Goal: Information Seeking & Learning: Understand process/instructions

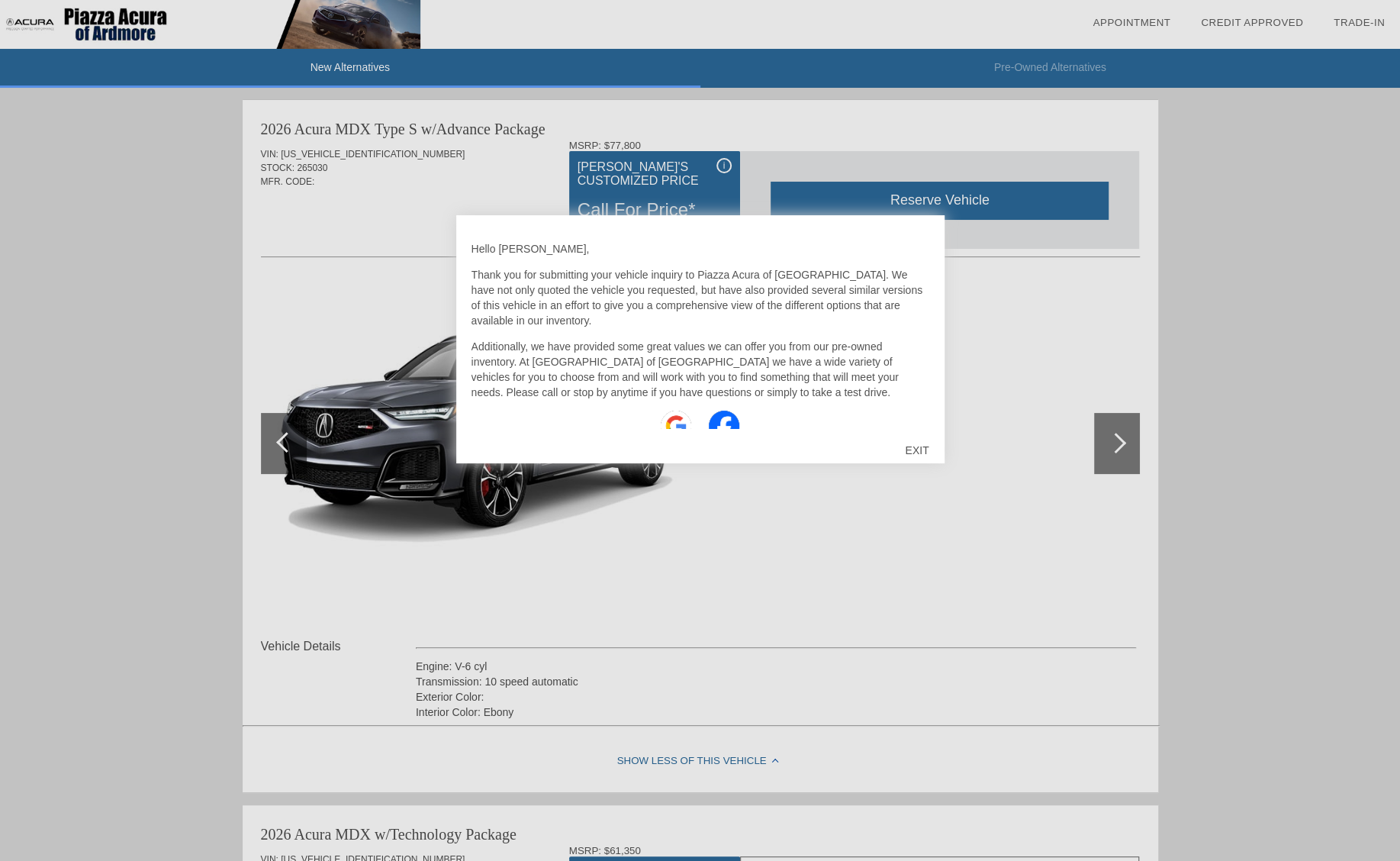
click at [917, 446] on div "EXIT" at bounding box center [917, 450] width 54 height 46
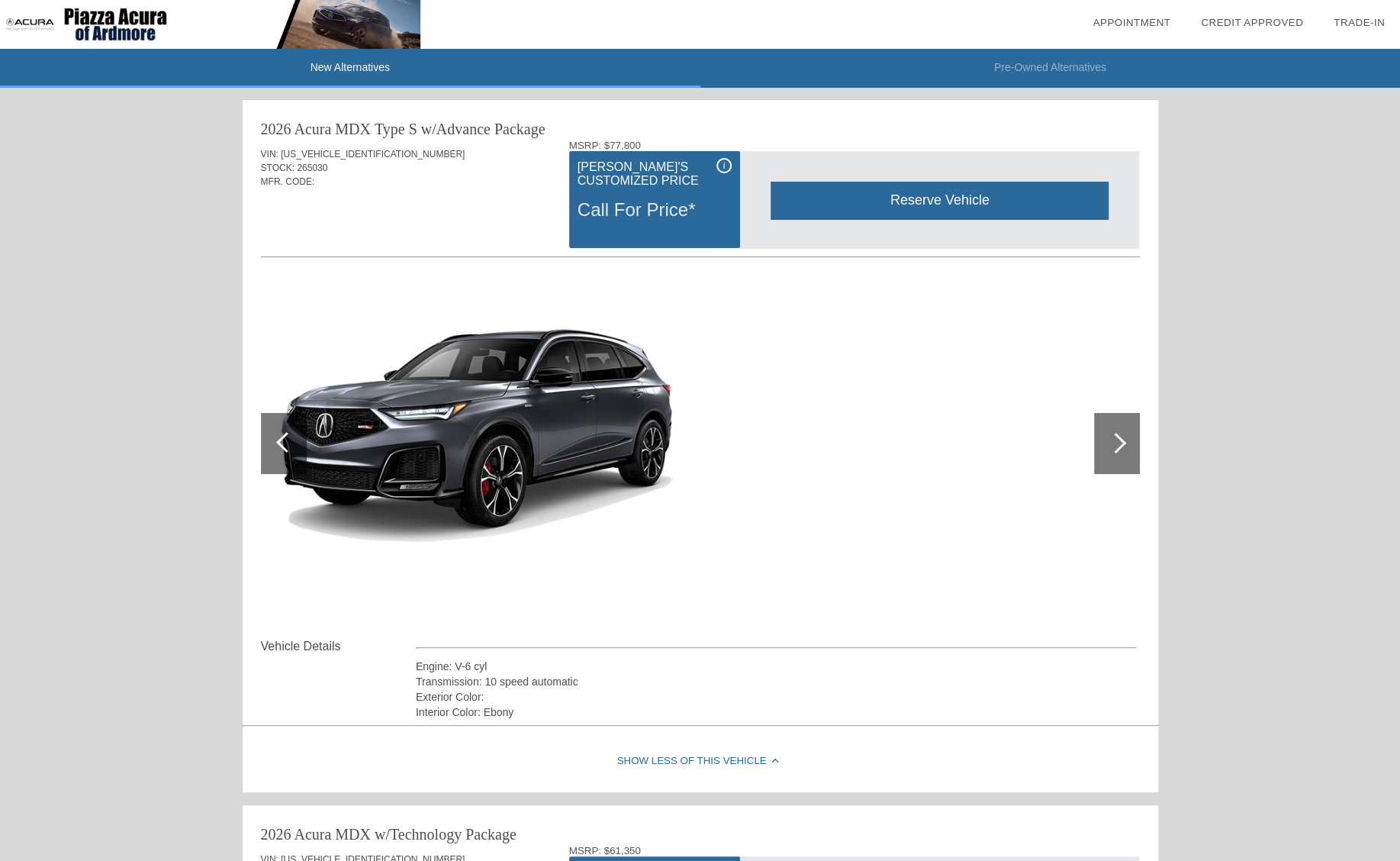
click at [1124, 439] on div at bounding box center [1117, 443] width 46 height 61
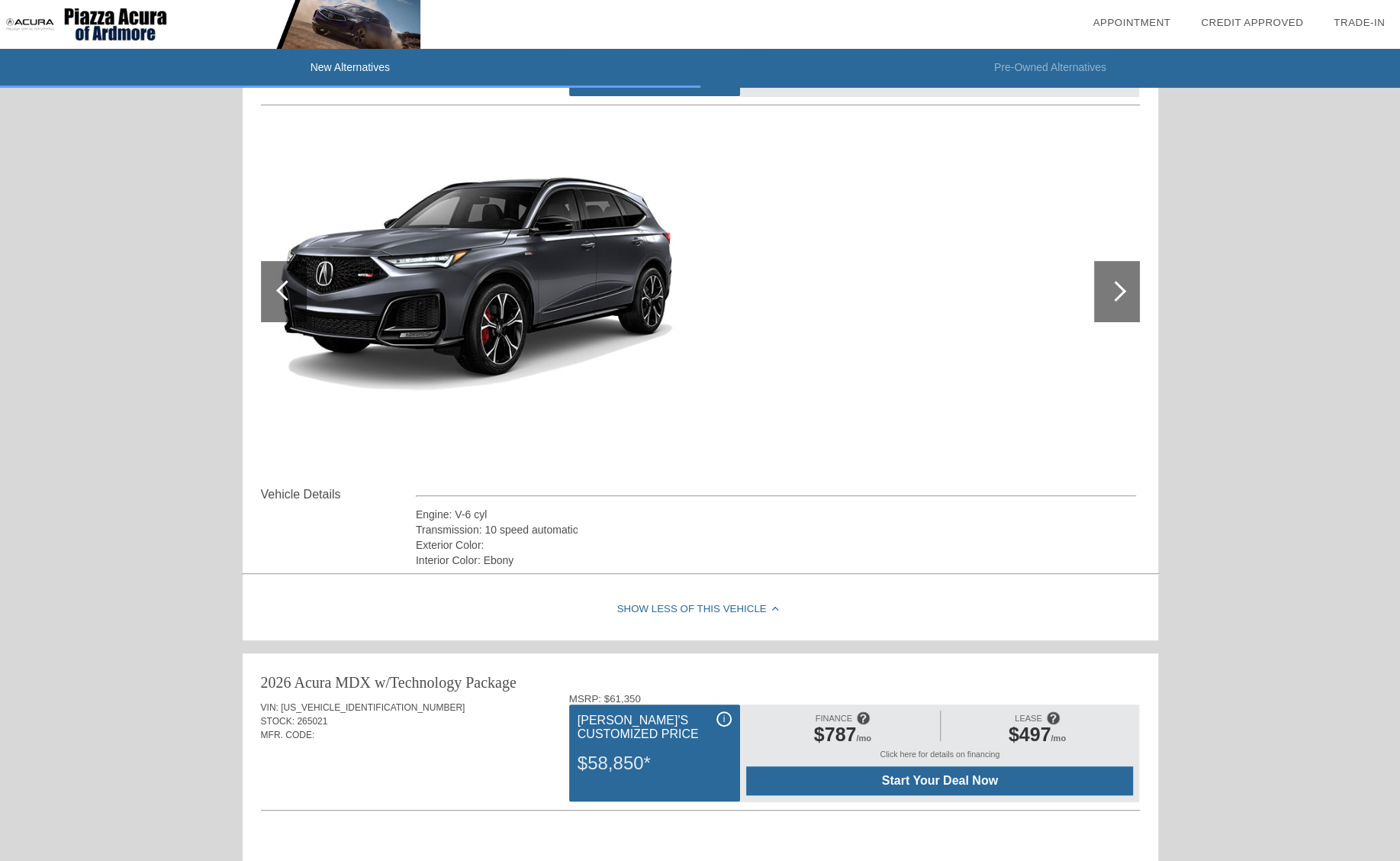
scroll to position [153, 0]
click at [497, 340] on img at bounding box center [477, 291] width 433 height 324
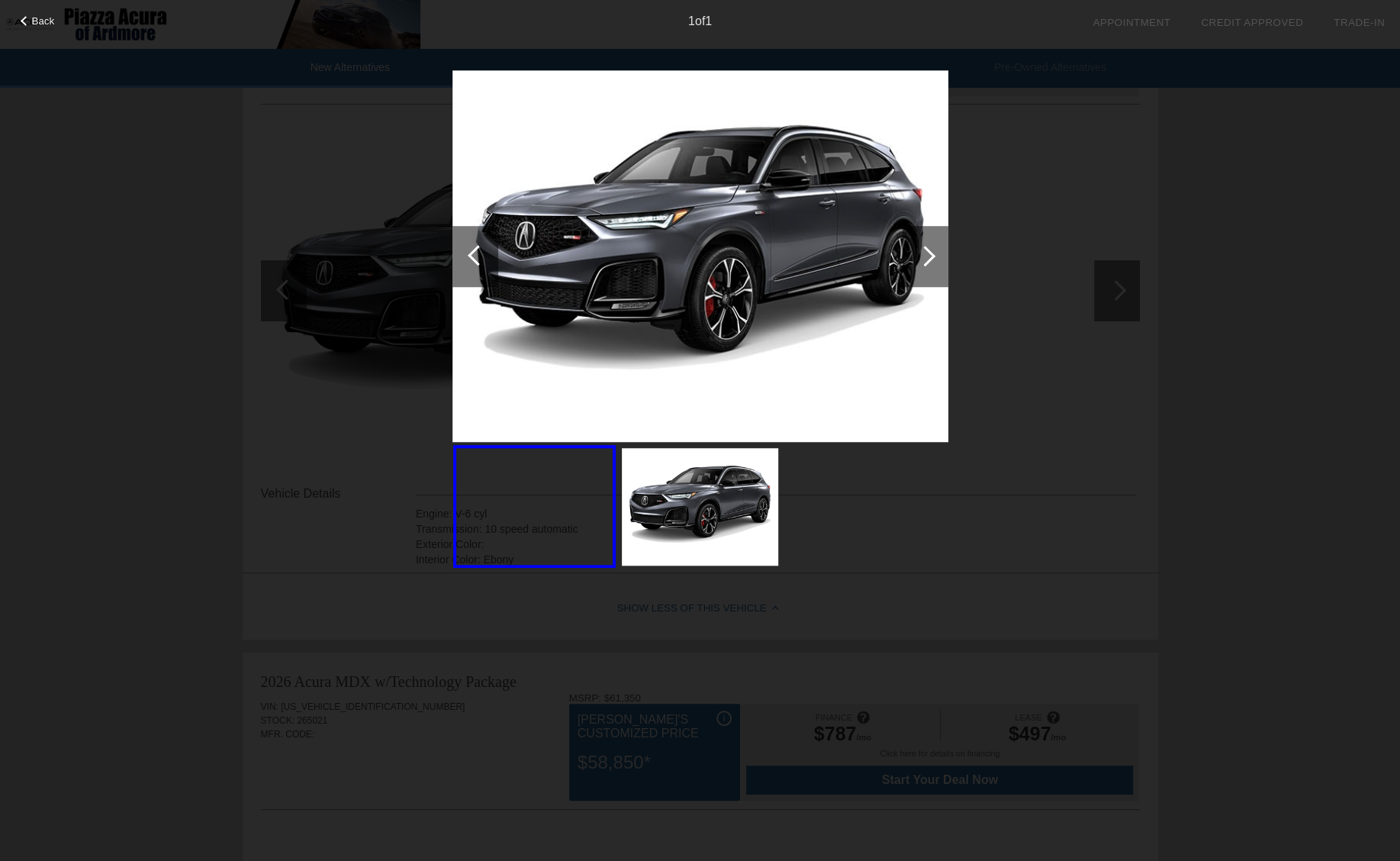
click at [1333, 223] on div "Back 1 of 1" at bounding box center [700, 430] width 1400 height 861
click at [927, 261] on div at bounding box center [925, 256] width 20 height 20
click at [1218, 492] on div "Back 1 of 1" at bounding box center [700, 430] width 1400 height 861
click at [46, 22] on span "Back" at bounding box center [43, 21] width 23 height 12
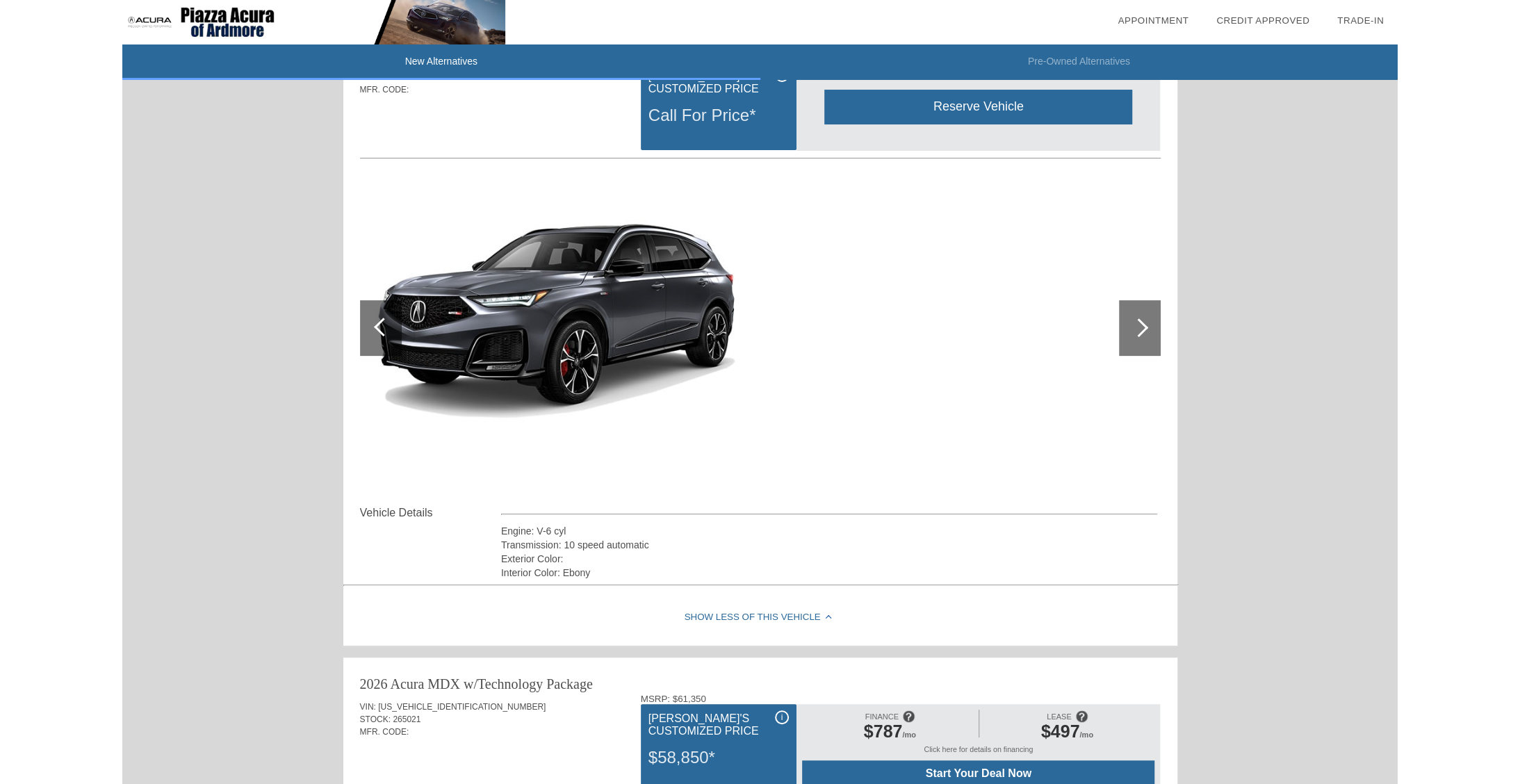
scroll to position [0, 0]
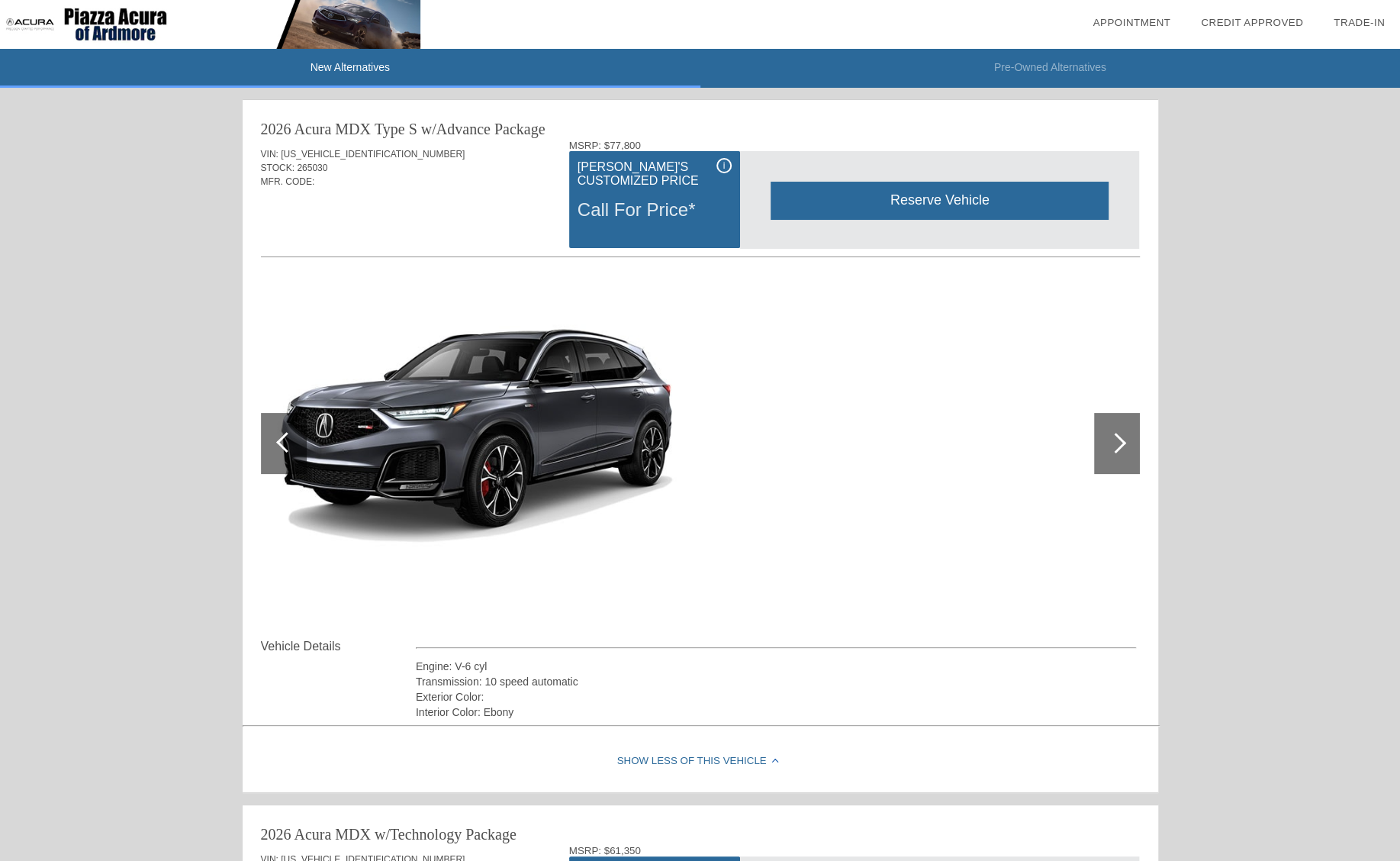
click at [1108, 444] on div at bounding box center [1116, 443] width 20 height 20
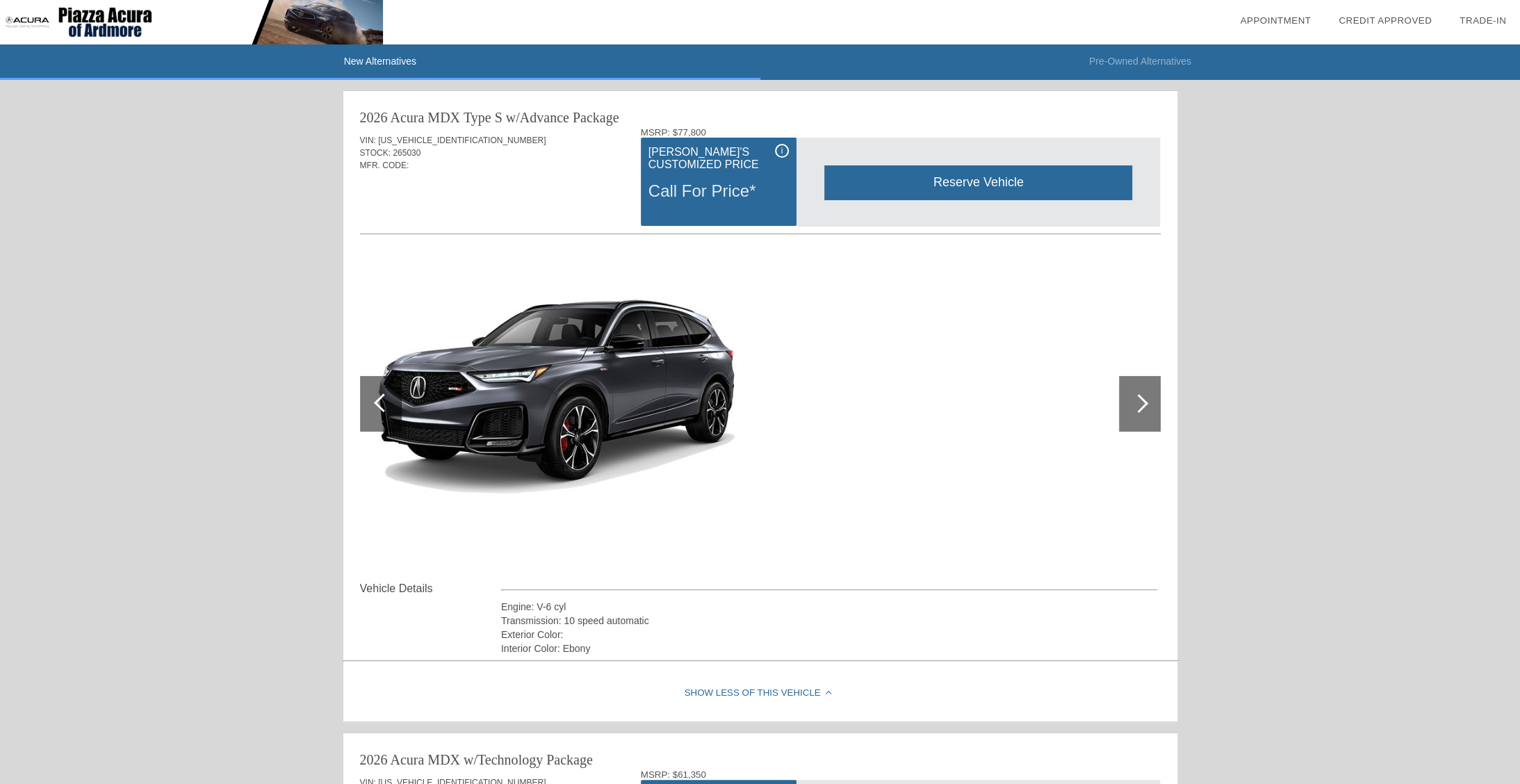
click at [1134, 405] on div at bounding box center [1138, 403] width 18 height 18
drag, startPoint x: 472, startPoint y: 141, endPoint x: 376, endPoint y: 137, distance: 96.1
click at [376, 137] on div "VIN: [US_VEHICLE_IDENTIFICATION_NUMBER]" at bounding box center [760, 141] width 800 height 12
copy span "[US_VEHICLE_IDENTIFICATION_NUMBER]"
